Goal: Navigation & Orientation: Find specific page/section

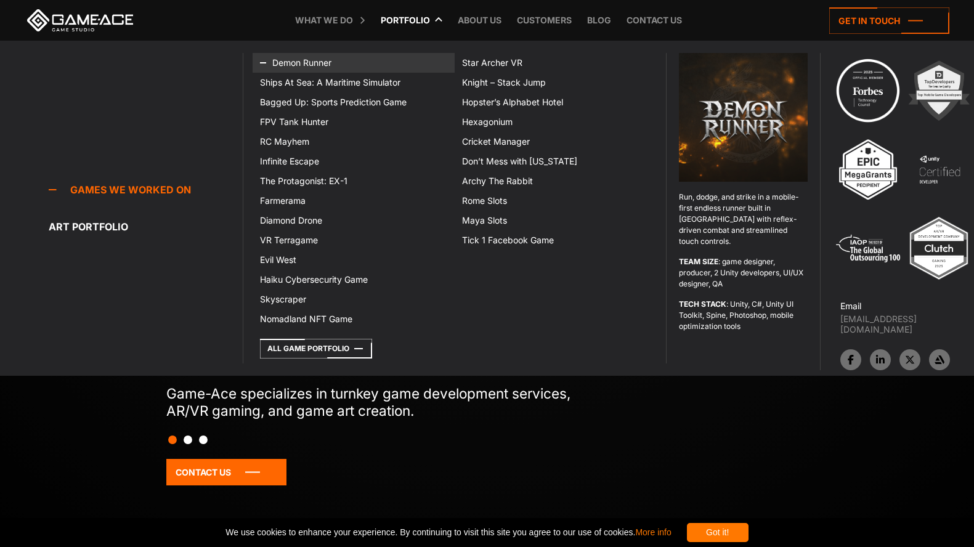
click at [355, 65] on link "Demon Runner" at bounding box center [352, 63] width 201 height 20
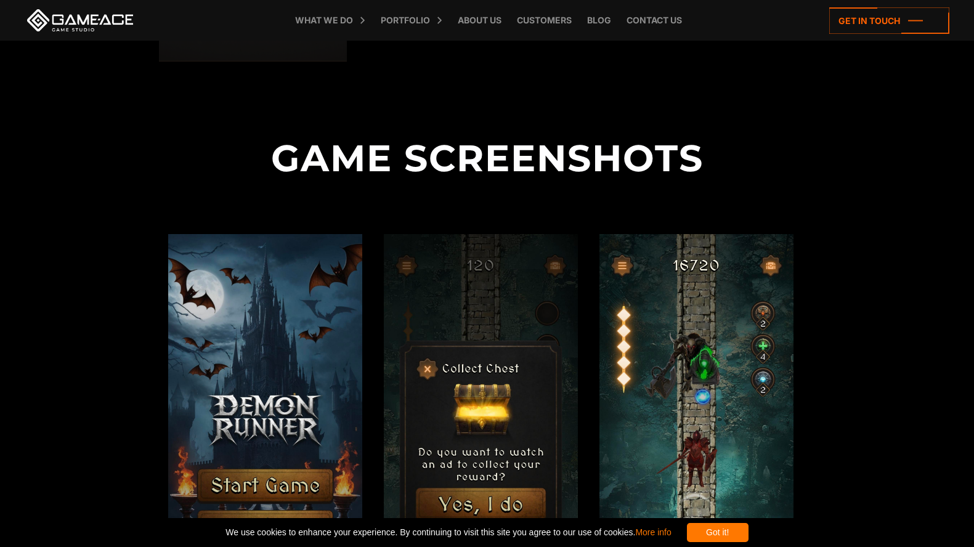
scroll to position [1541, 0]
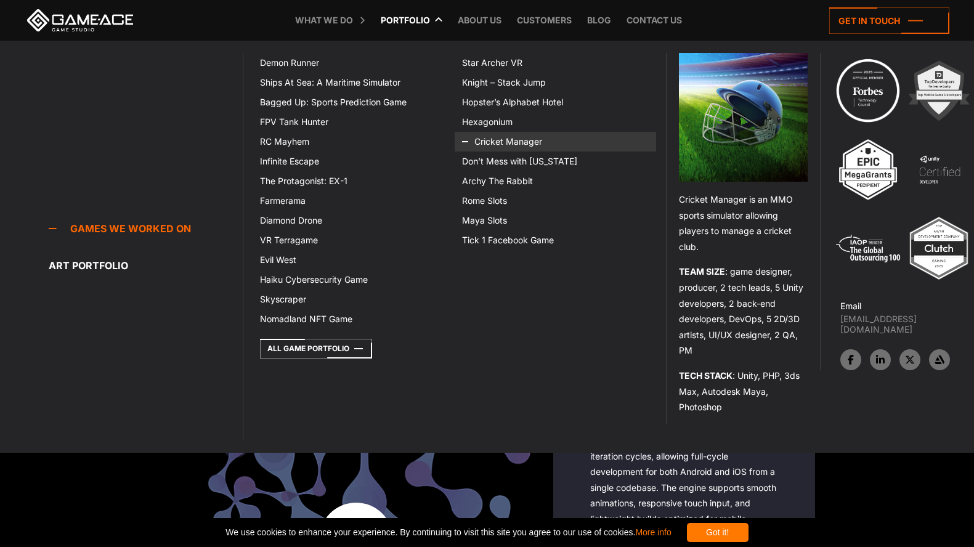
click at [493, 139] on link "Cricket Manager" at bounding box center [554, 142] width 201 height 20
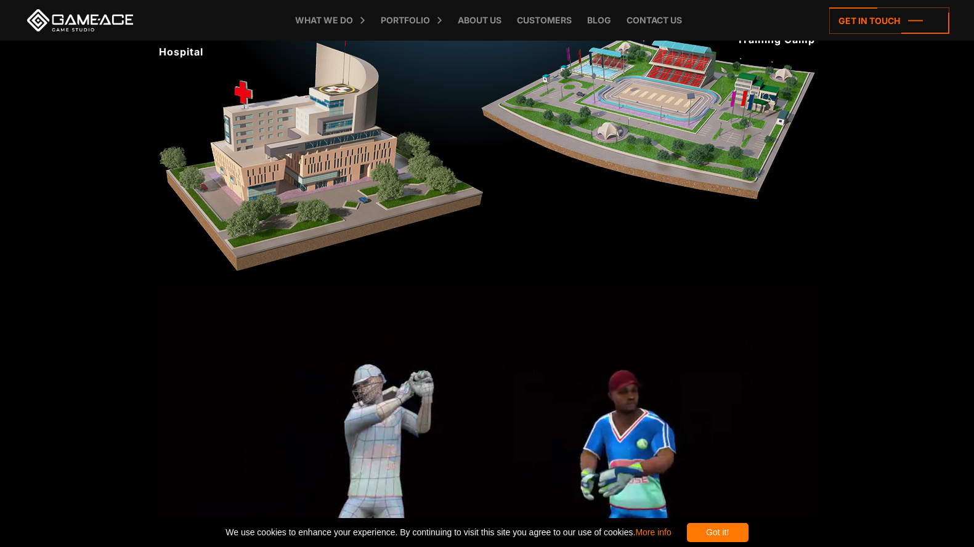
scroll to position [1155, 0]
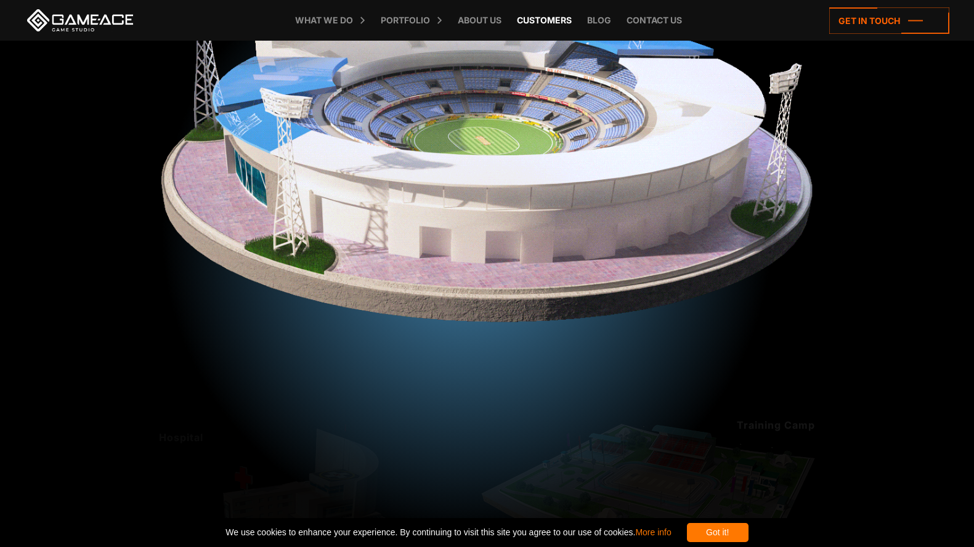
click at [552, 20] on link "Customers" at bounding box center [544, 20] width 67 height 41
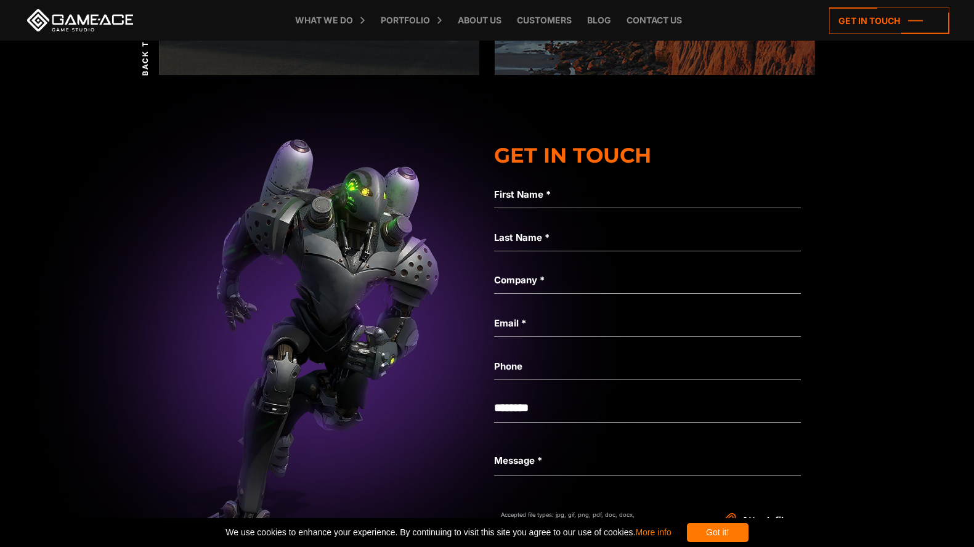
scroll to position [1830, 0]
